Goal: Find specific page/section: Find specific page/section

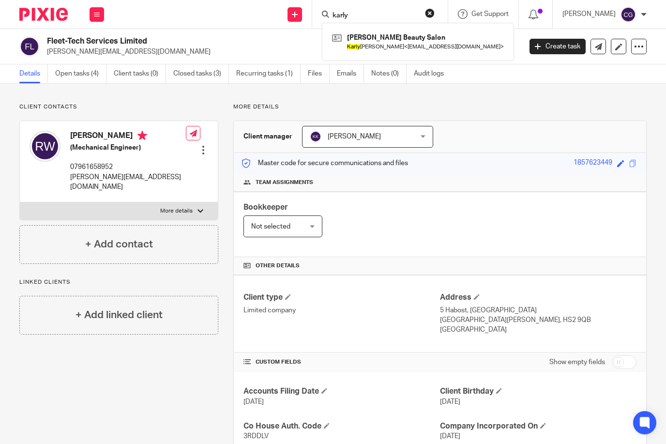
type input "karly"
click at [101, 14] on button at bounding box center [96, 14] width 15 height 15
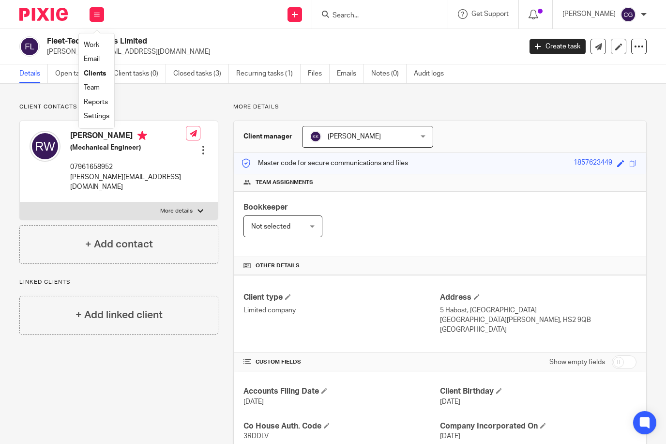
click at [97, 42] on link "Work" at bounding box center [91, 45] width 15 height 7
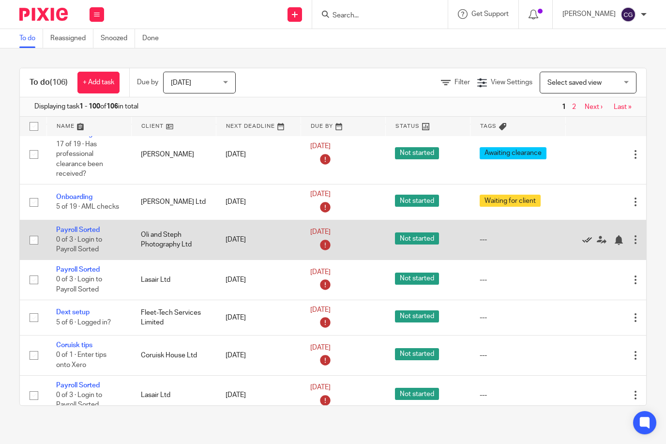
scroll to position [756, 0]
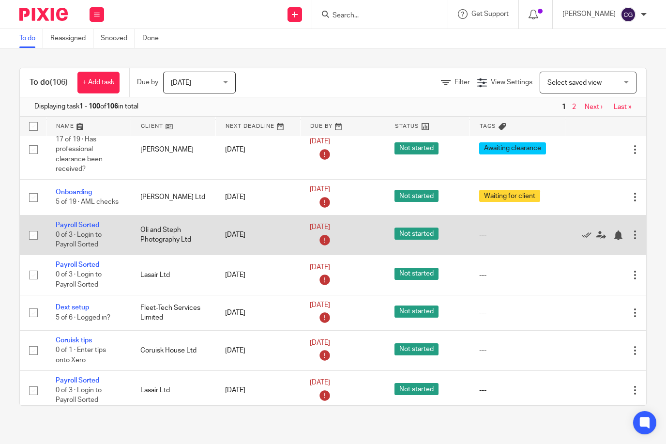
click at [583, 225] on div "Edit task Delete" at bounding box center [606, 234] width 65 height 24
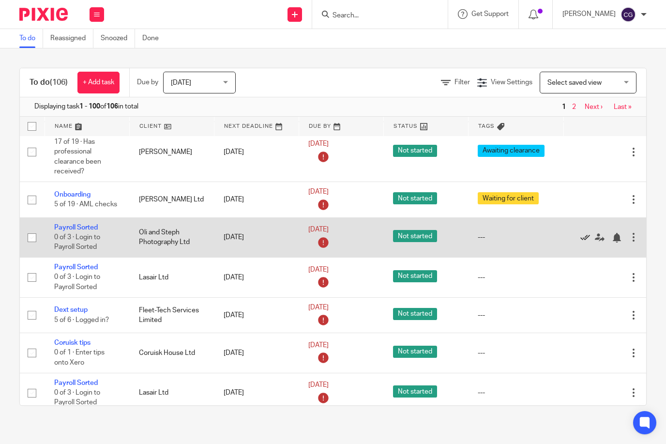
click at [587, 233] on icon at bounding box center [585, 238] width 10 height 10
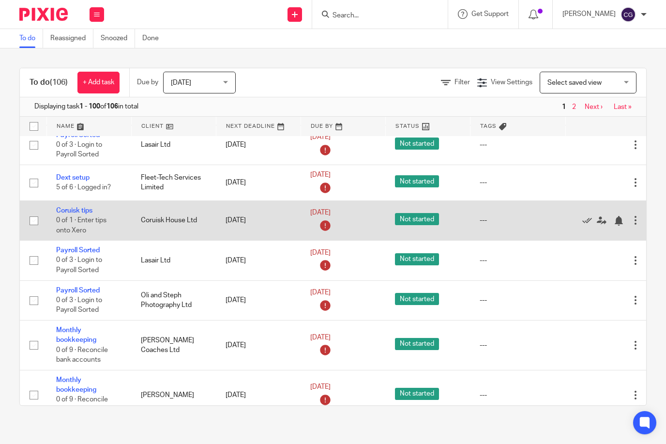
scroll to position [854, 0]
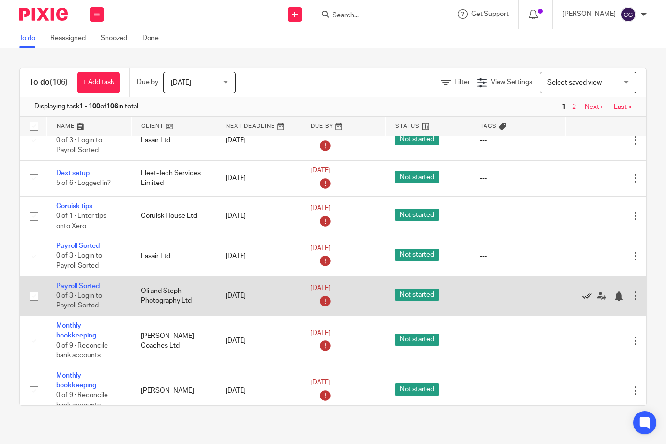
click at [584, 291] on icon at bounding box center [587, 296] width 10 height 10
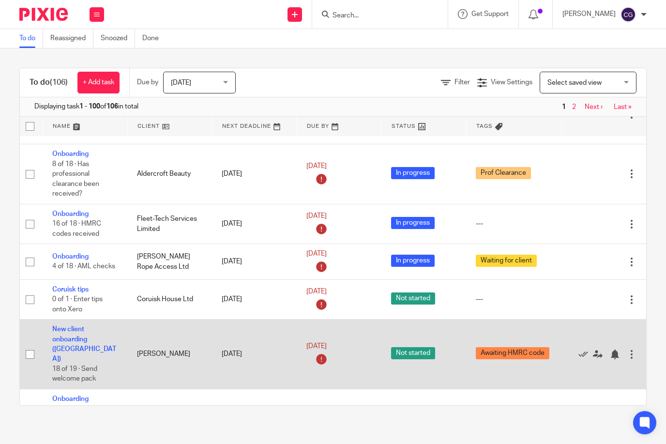
scroll to position [436, 26]
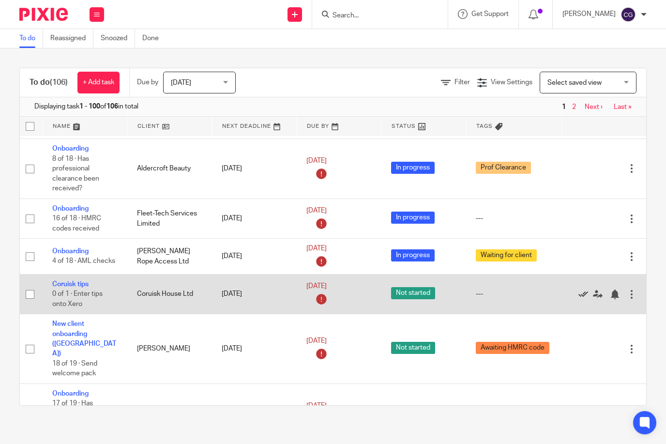
click at [578, 293] on icon at bounding box center [583, 294] width 10 height 10
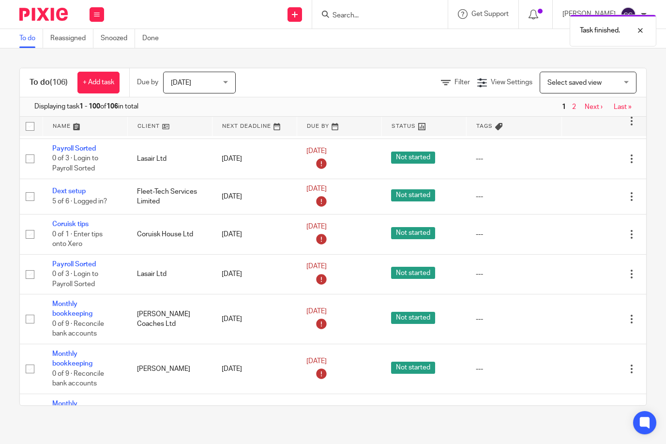
scroll to position [797, 23]
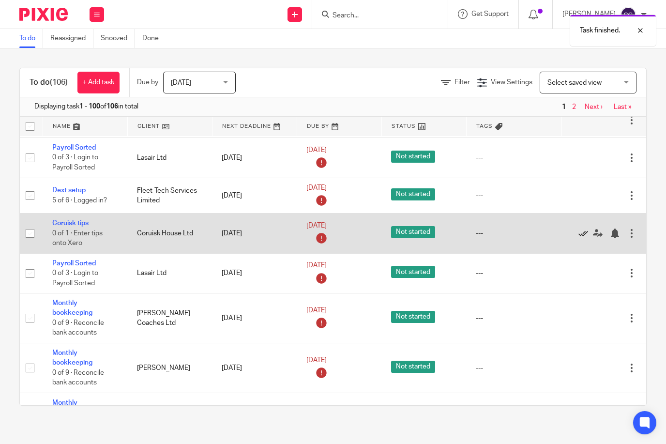
click at [578, 228] on icon at bounding box center [583, 233] width 10 height 10
